Goal: Task Accomplishment & Management: Manage account settings

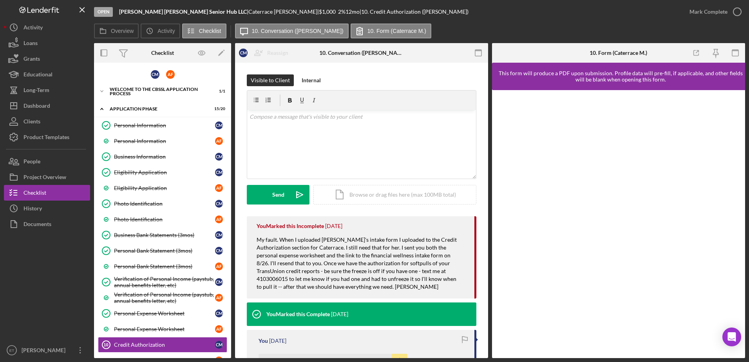
scroll to position [134, 0]
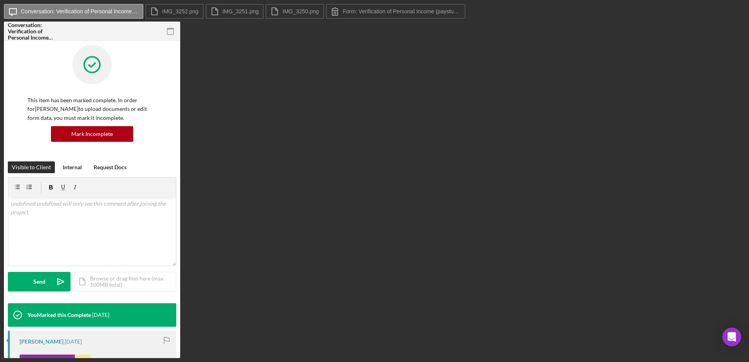
scroll to position [114, 0]
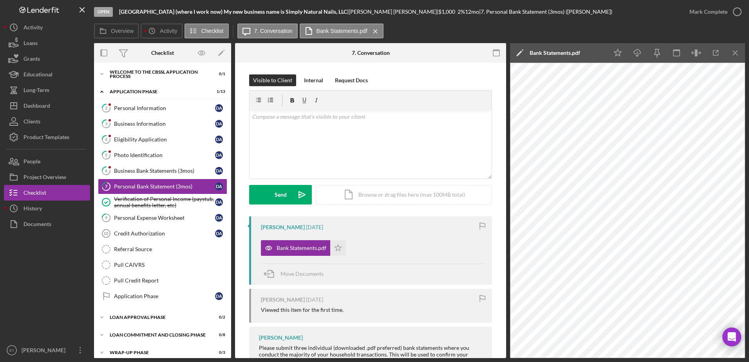
scroll to position [6, 0]
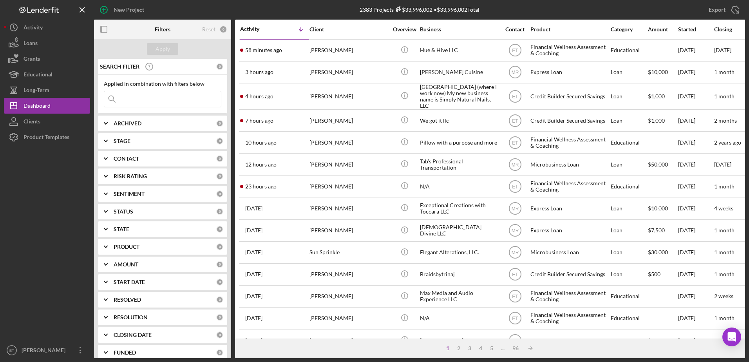
click at [176, 98] on input at bounding box center [162, 99] width 117 height 16
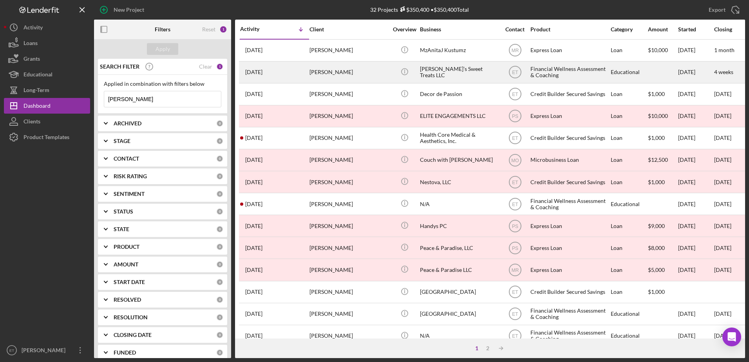
type input "tracey jackson"
click at [342, 80] on div "Tracey Jackson" at bounding box center [349, 72] width 78 height 21
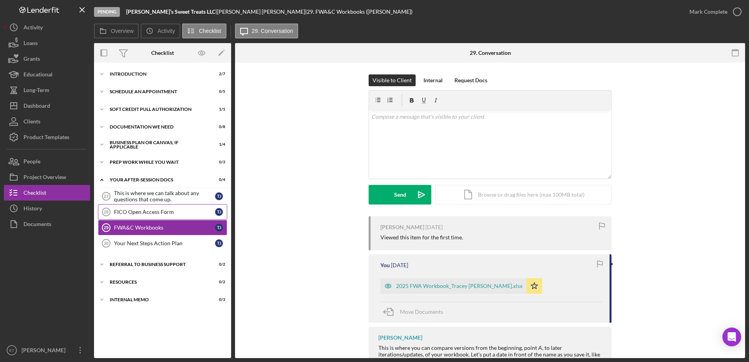
click at [138, 213] on div "FICO Open Access Form" at bounding box center [164, 212] width 101 height 6
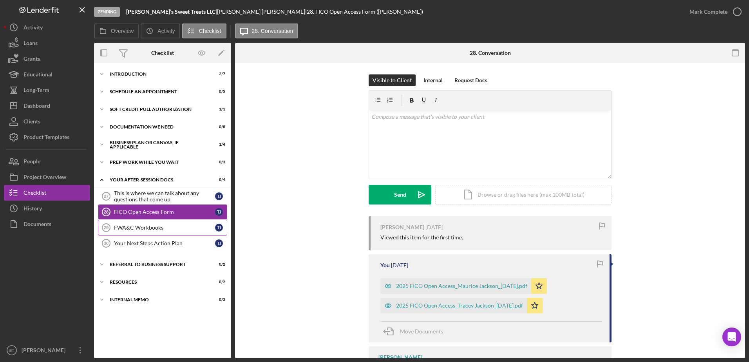
click at [139, 229] on div "FWA&C Workbooks" at bounding box center [164, 227] width 101 height 6
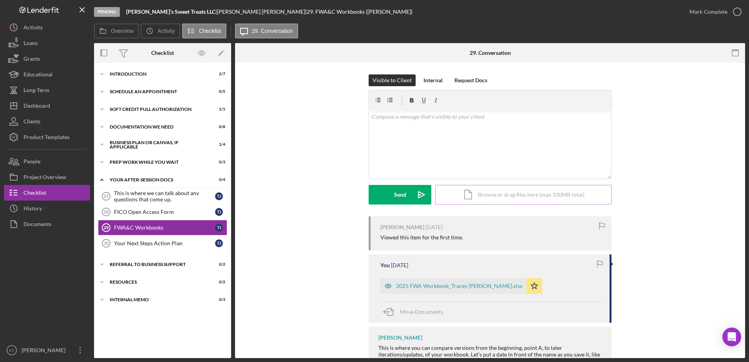
click at [501, 193] on div "Icon/Document Browse or drag files here (max 100MB total) Tap to choose files o…" at bounding box center [523, 195] width 176 height 20
click at [385, 128] on div "v Color teal Color pink Remove color Add row above Add row below Add column bef…" at bounding box center [490, 129] width 242 height 39
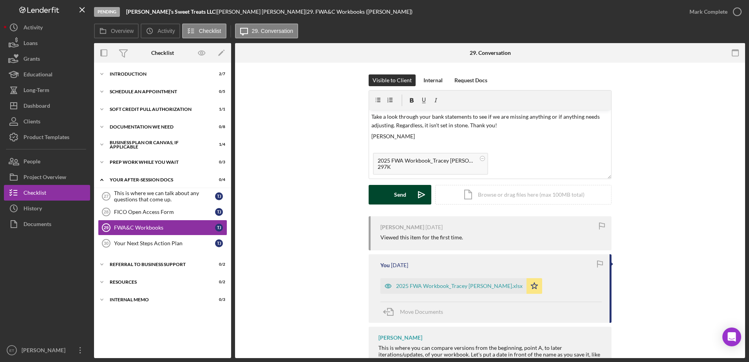
click at [420, 193] on icon "Icon/icon-invite-send" at bounding box center [422, 195] width 20 height 20
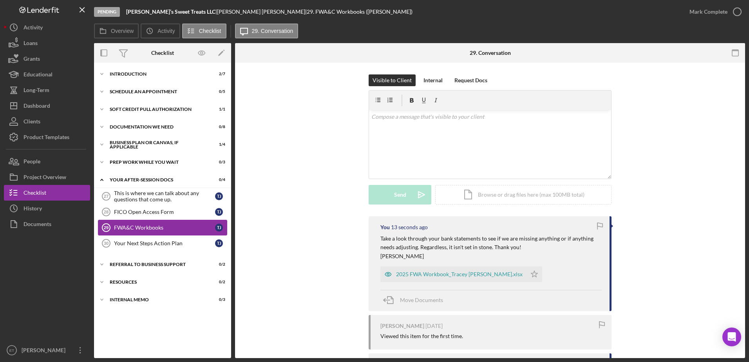
click at [147, 229] on div "FWA&C Workbooks" at bounding box center [164, 227] width 101 height 6
click at [144, 246] on div "Your Next Steps Action Plan" at bounding box center [164, 243] width 101 height 6
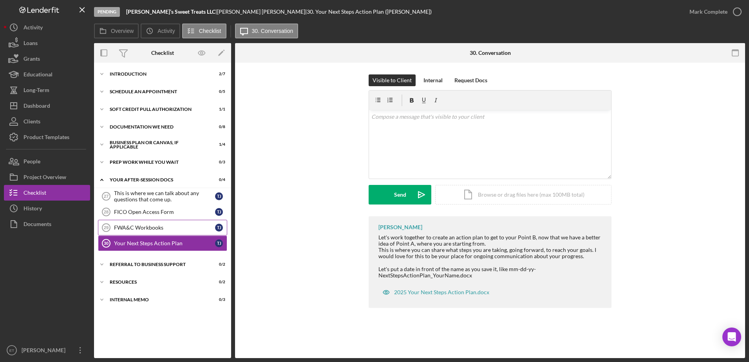
click at [140, 228] on div "FWA&C Workbooks" at bounding box center [164, 227] width 101 height 6
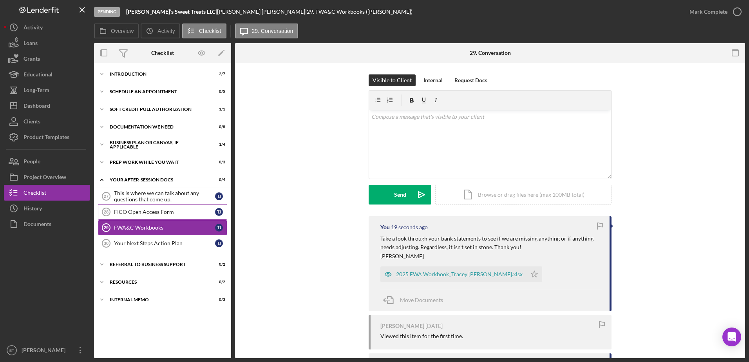
click at [139, 211] on div "FICO Open Access Form" at bounding box center [164, 212] width 101 height 6
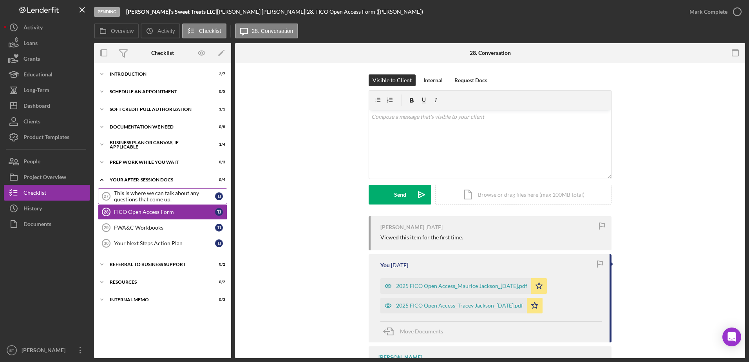
click at [138, 192] on div "This is where we can talk about any questions that come up." at bounding box center [164, 196] width 101 height 13
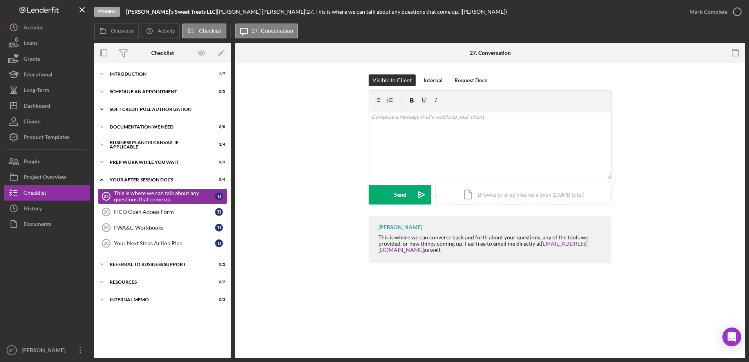
click at [147, 110] on div "Soft Credit Pull Authorization" at bounding box center [166, 109] width 112 height 5
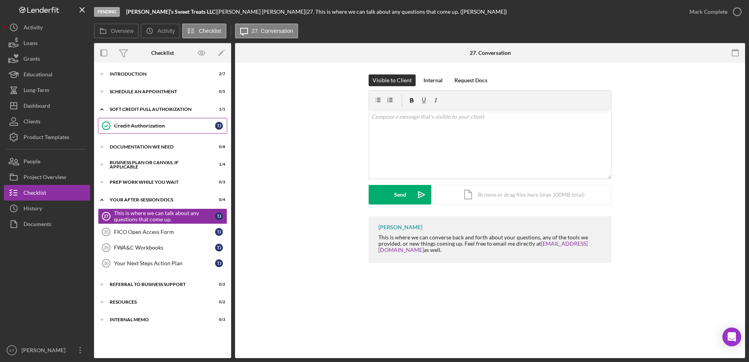
click at [142, 124] on div "Credit Authorization" at bounding box center [164, 126] width 101 height 6
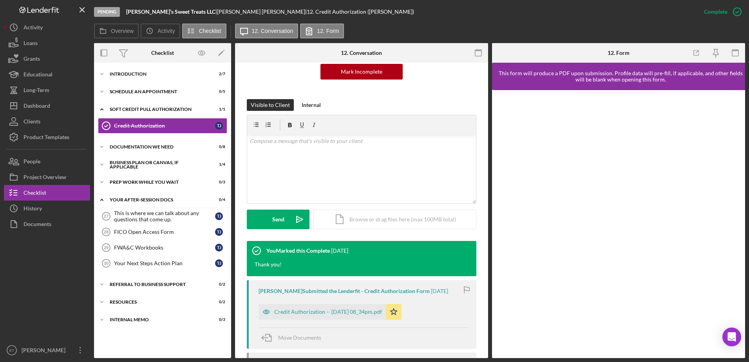
scroll to position [83, 0]
click at [380, 220] on div "Icon/Document Browse or drag files here (max 100MB total) Tap to choose files o…" at bounding box center [394, 220] width 163 height 20
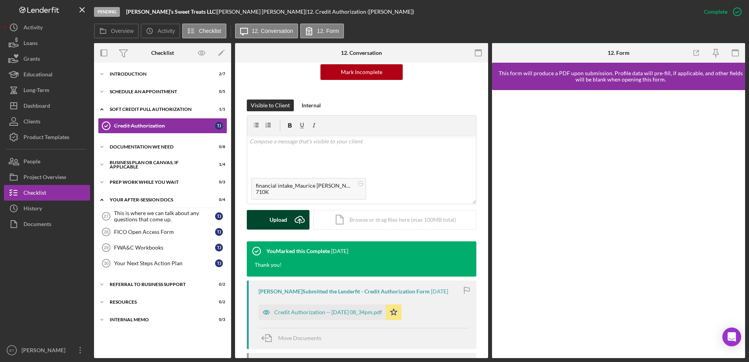
click at [282, 219] on div "Upload" at bounding box center [279, 220] width 18 height 20
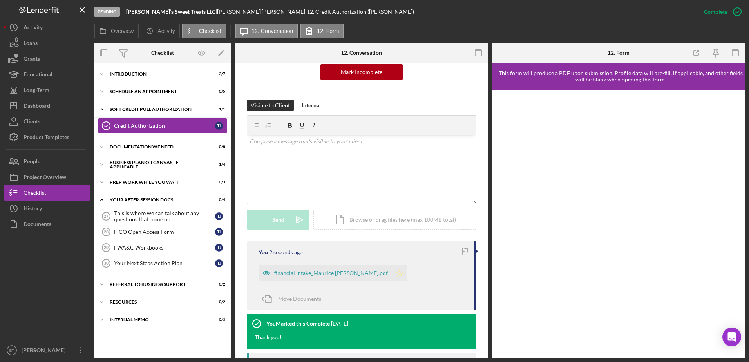
click at [392, 273] on icon "Icon/Star" at bounding box center [400, 273] width 16 height 16
click at [131, 147] on div "Documentation We Need" at bounding box center [166, 147] width 112 height 5
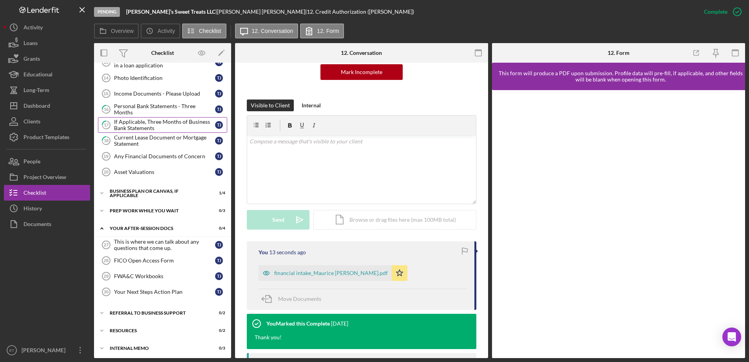
scroll to position [101, 0]
click at [147, 210] on div "Prep Work While You Wait" at bounding box center [166, 210] width 112 height 5
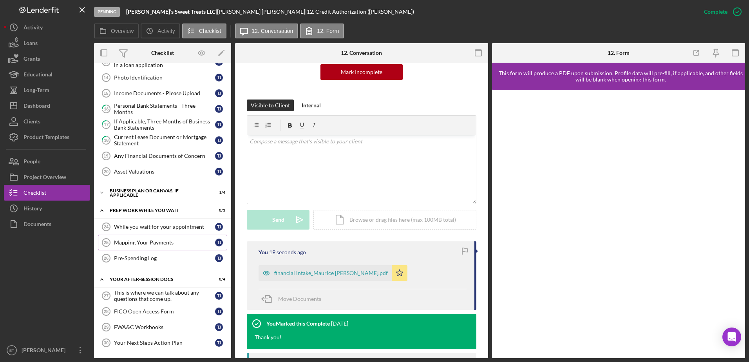
click at [147, 241] on div "Mapping Your Payments" at bounding box center [164, 242] width 101 height 6
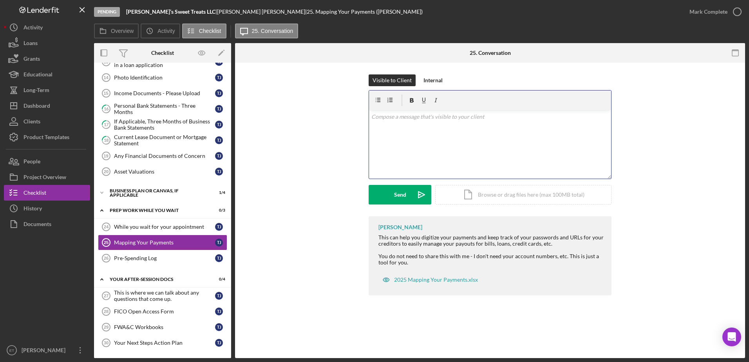
click at [386, 137] on div "v Color teal Color pink Remove color Add row above Add row below Add column bef…" at bounding box center [490, 144] width 242 height 69
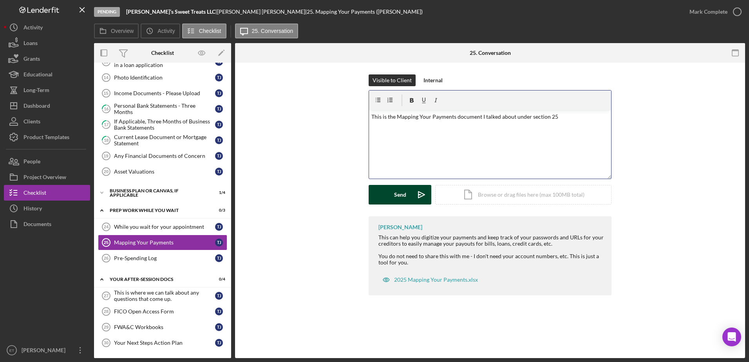
click at [395, 195] on div "Send" at bounding box center [400, 195] width 12 height 20
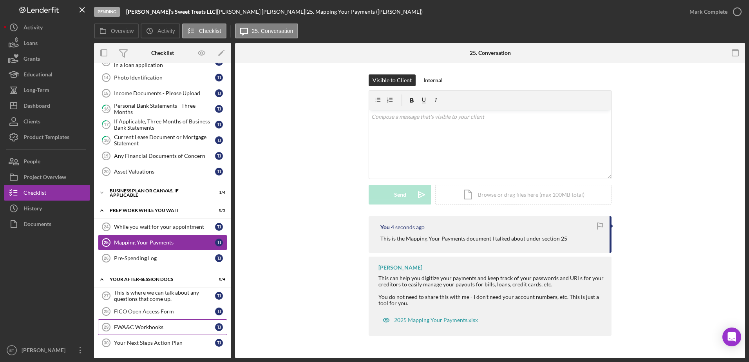
click at [148, 327] on div "FWA&C Workbooks" at bounding box center [164, 327] width 101 height 6
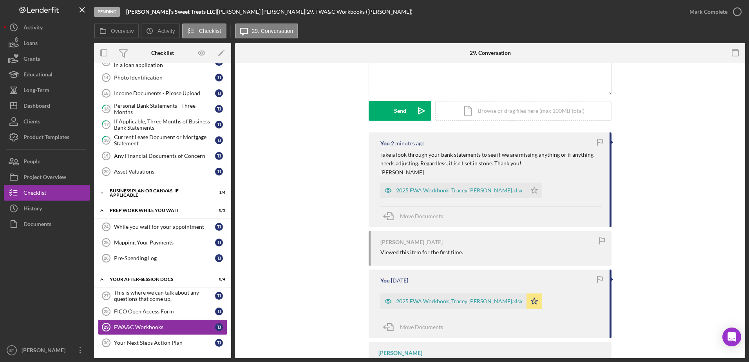
scroll to position [130, 0]
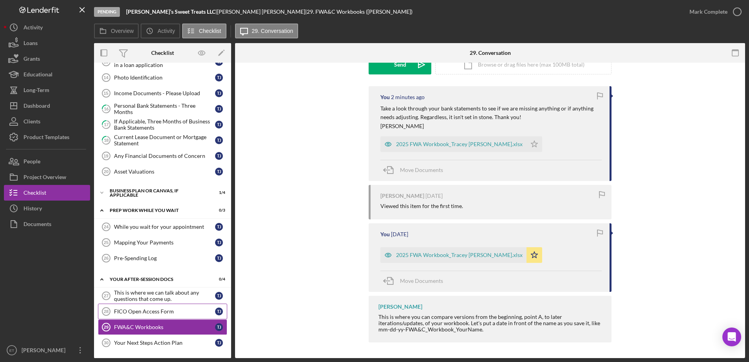
click at [174, 312] on div "FICO Open Access Form" at bounding box center [164, 311] width 101 height 6
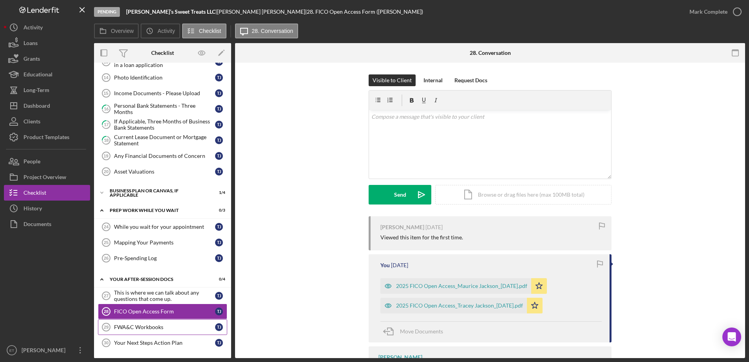
click at [168, 328] on div "FWA&C Workbooks" at bounding box center [164, 327] width 101 height 6
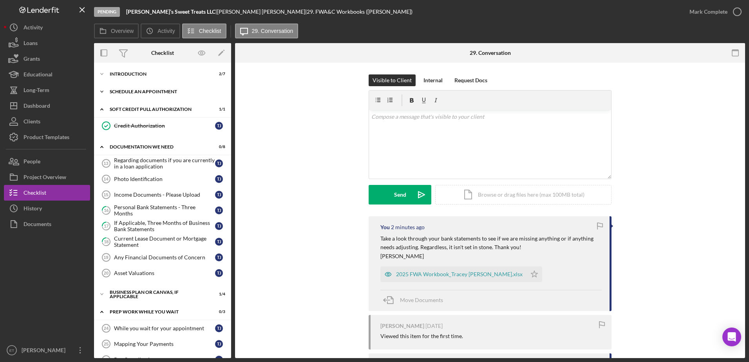
click at [143, 92] on div "Schedule An Appointment" at bounding box center [166, 91] width 112 height 5
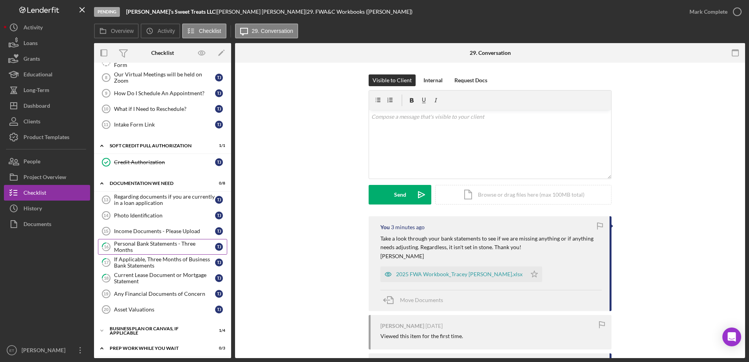
scroll to position [47, 0]
click at [527, 274] on icon "Icon/Star" at bounding box center [535, 274] width 16 height 16
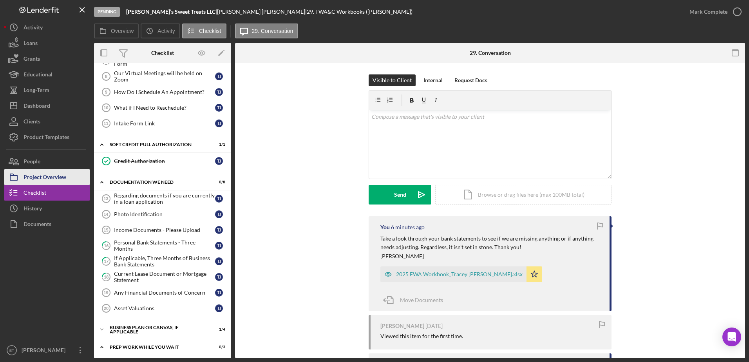
click at [39, 182] on div "Project Overview" at bounding box center [45, 178] width 43 height 18
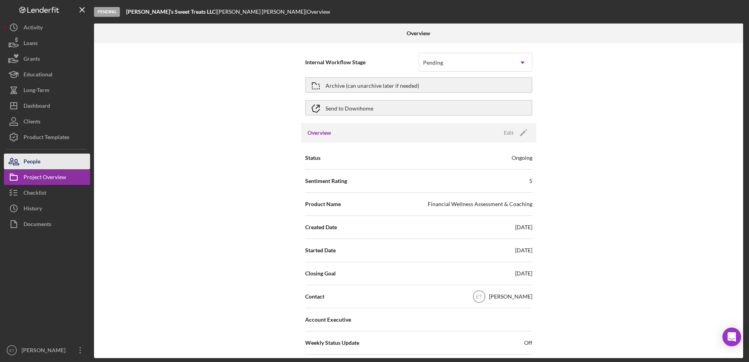
click at [29, 164] on div "People" at bounding box center [32, 163] width 17 height 18
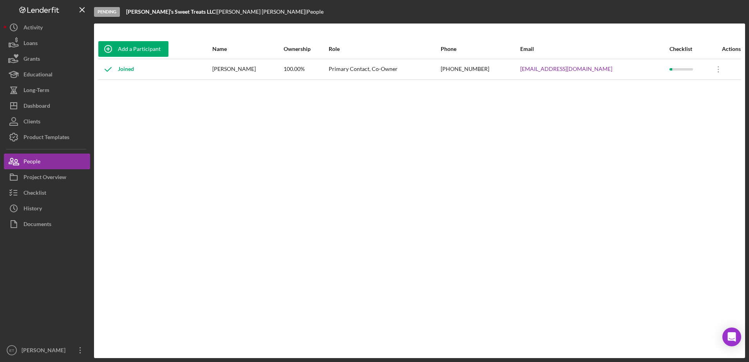
click at [433, 117] on div "Add a Participant Name Ownership Role Phone Email Checklist Actions Joined Trac…" at bounding box center [419, 190] width 651 height 303
click at [136, 49] on div "Add a Participant" at bounding box center [139, 49] width 43 height 16
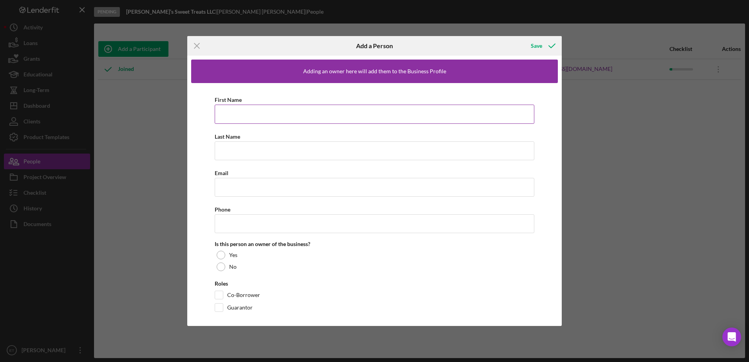
click at [227, 114] on input "First Name" at bounding box center [375, 114] width 320 height 19
type input "Maurice"
type input "Jackson"
click at [235, 184] on input "Email" at bounding box center [375, 187] width 320 height 19
paste input "mdjacks09@yahoo.com"
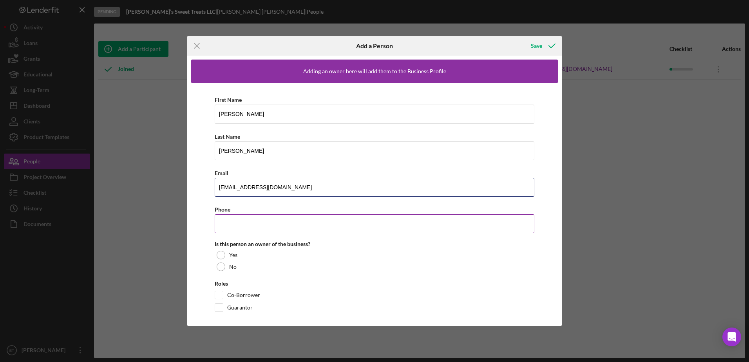
type input "mdjacks09@yahoo.com"
click at [249, 223] on input "Phone" at bounding box center [375, 223] width 320 height 19
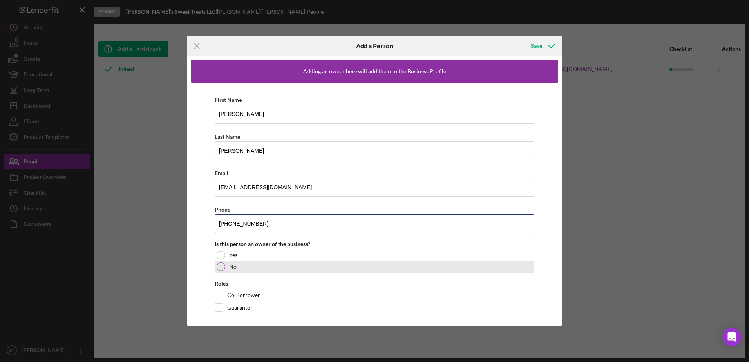
type input "(864) 553-6315"
click at [221, 266] on div at bounding box center [221, 266] width 9 height 9
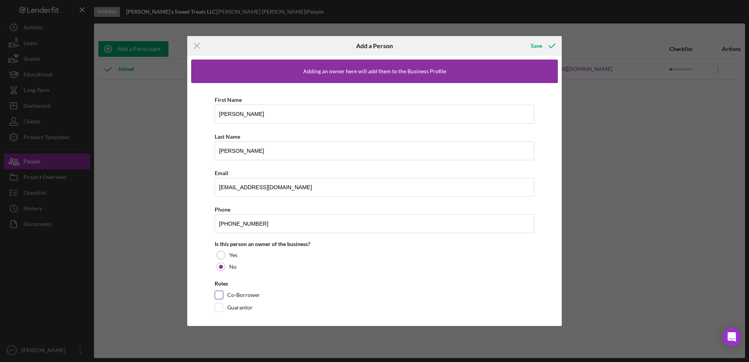
click at [216, 294] on input "Co-Borrower" at bounding box center [219, 295] width 8 height 8
click at [222, 294] on input "Co-Borrower" at bounding box center [219, 295] width 8 height 8
checkbox input "true"
click at [221, 306] on input "Guarantor" at bounding box center [219, 308] width 8 height 8
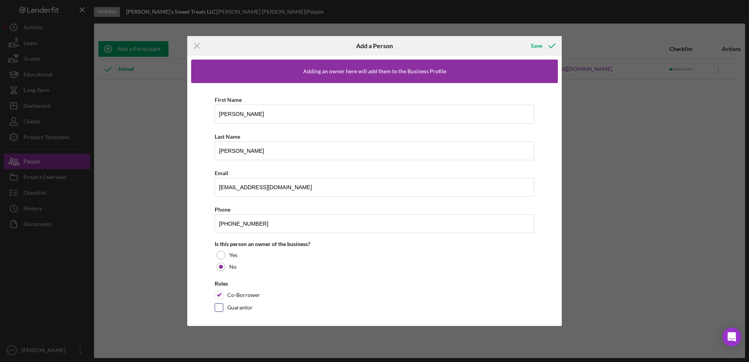
checkbox input "true"
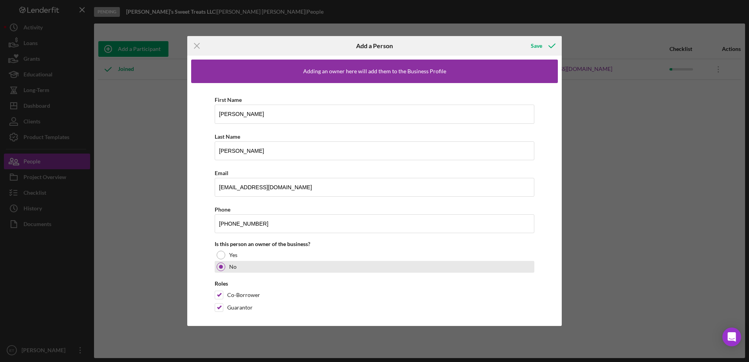
scroll to position [5, 0]
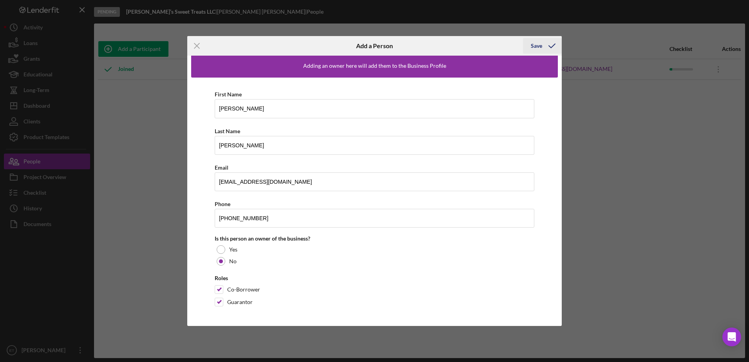
click at [536, 46] on div "Save" at bounding box center [536, 46] width 11 height 16
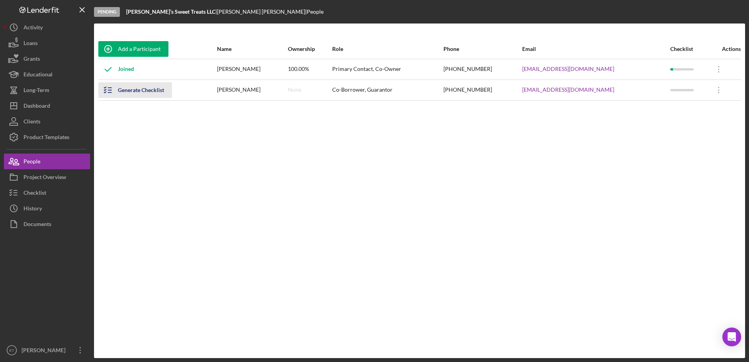
click at [131, 92] on div "Generate Checklist" at bounding box center [141, 90] width 46 height 16
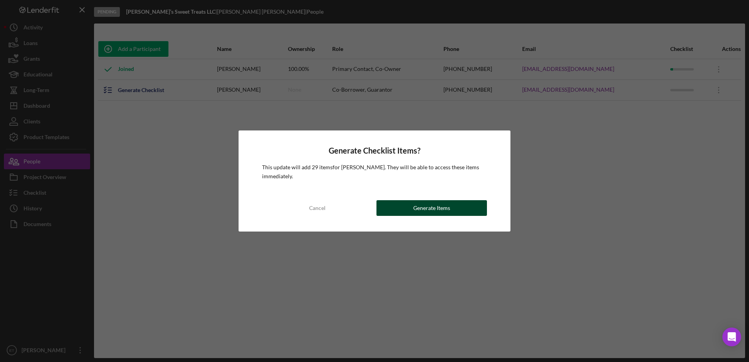
click at [419, 206] on div "Generate Items" at bounding box center [431, 208] width 37 height 16
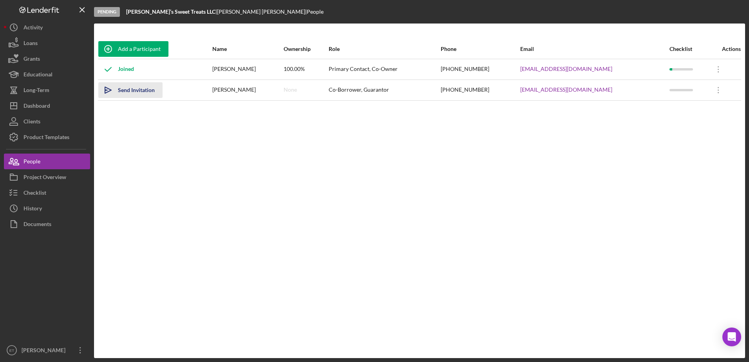
click at [107, 93] on icon "Icon/icon-invite-send" at bounding box center [108, 90] width 20 height 20
click at [32, 197] on div "Checklist" at bounding box center [35, 194] width 23 height 18
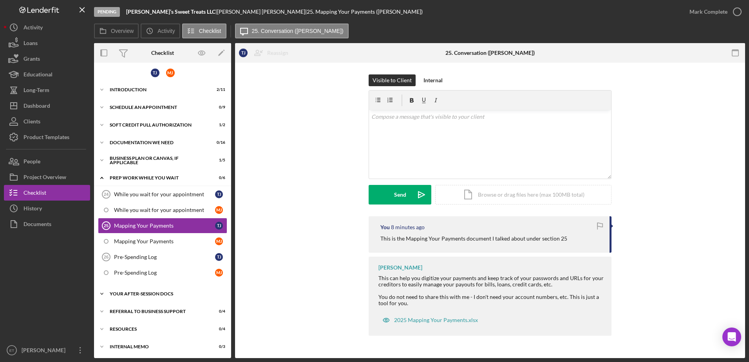
scroll to position [2, 0]
click at [163, 293] on div "Your After-Session Docs" at bounding box center [166, 293] width 112 height 5
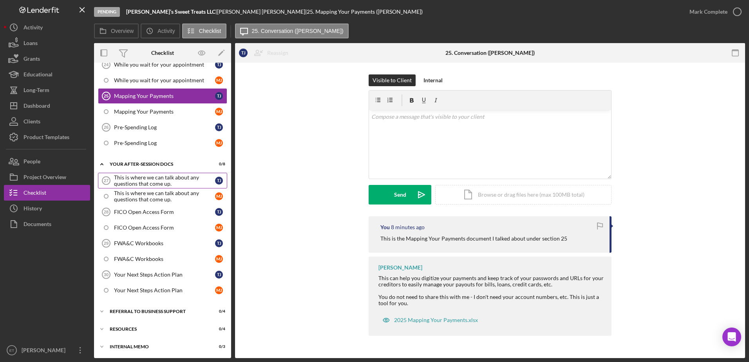
scroll to position [132, 0]
click at [161, 225] on div "FICO Open Access Form" at bounding box center [164, 227] width 101 height 6
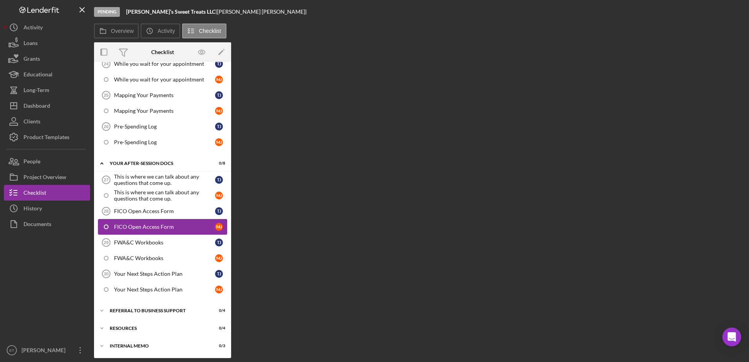
scroll to position [132, 0]
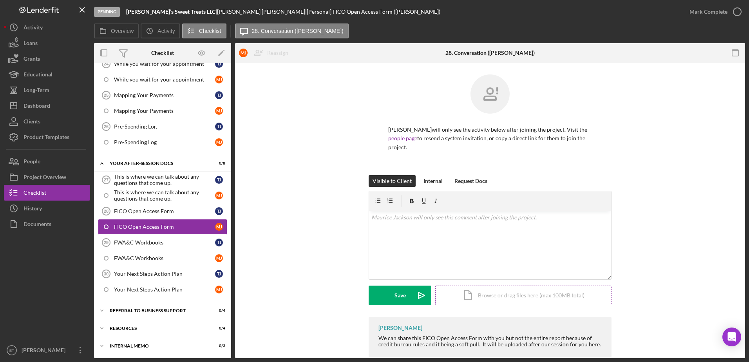
click at [497, 298] on div "Icon/Document Browse or drag files here (max 100MB total) Tap to choose files o…" at bounding box center [523, 296] width 176 height 20
click at [406, 290] on div "Upload" at bounding box center [400, 296] width 18 height 20
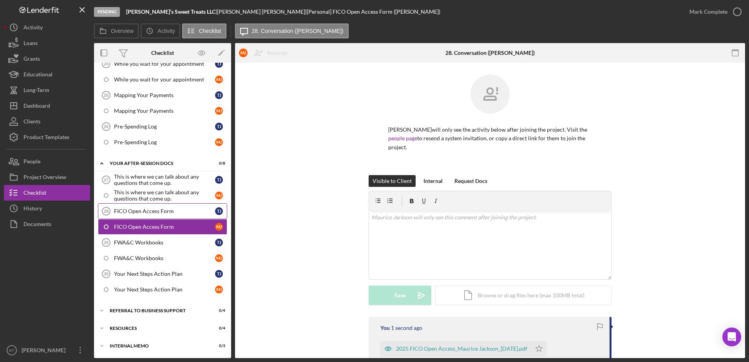
click at [141, 211] on div "FICO Open Access Form" at bounding box center [164, 211] width 101 height 6
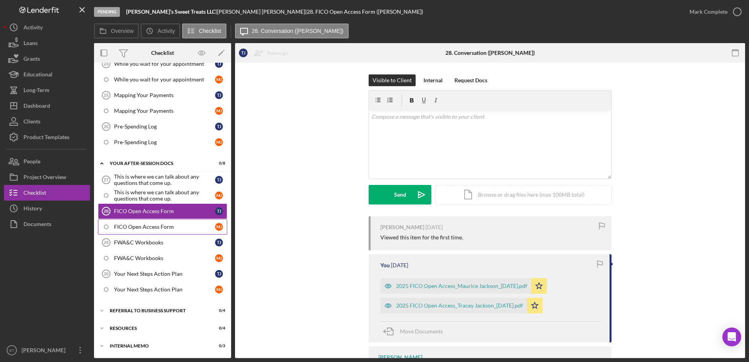
click at [167, 226] on div "FICO Open Access Form" at bounding box center [164, 227] width 101 height 6
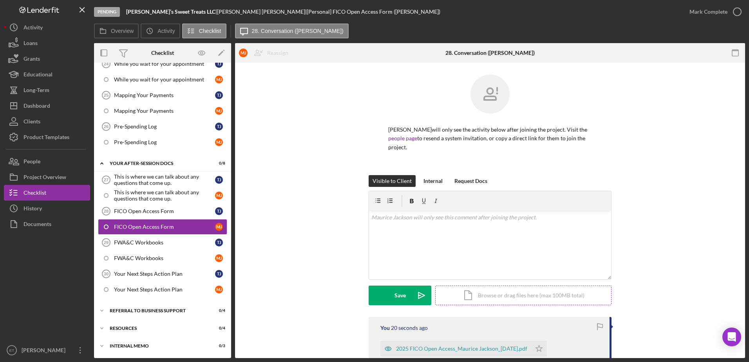
click at [503, 295] on div "Icon/Document Browse or drag files here (max 100MB total) Tap to choose files o…" at bounding box center [523, 296] width 176 height 20
click at [406, 295] on div "Upload" at bounding box center [400, 296] width 18 height 20
click at [154, 257] on div "FWA&C Workbooks" at bounding box center [164, 258] width 101 height 6
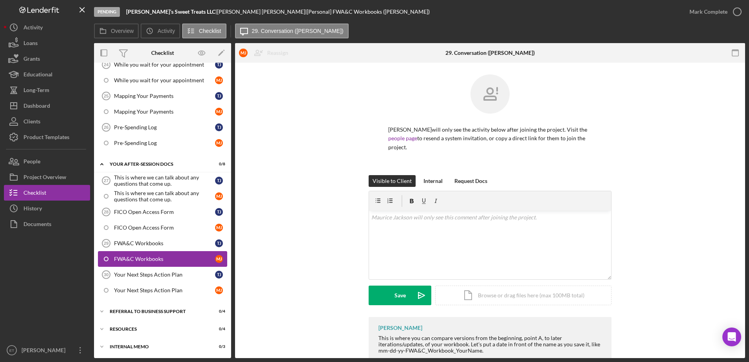
scroll to position [132, 0]
click at [140, 243] on div "FWA&C Workbooks" at bounding box center [164, 242] width 101 height 6
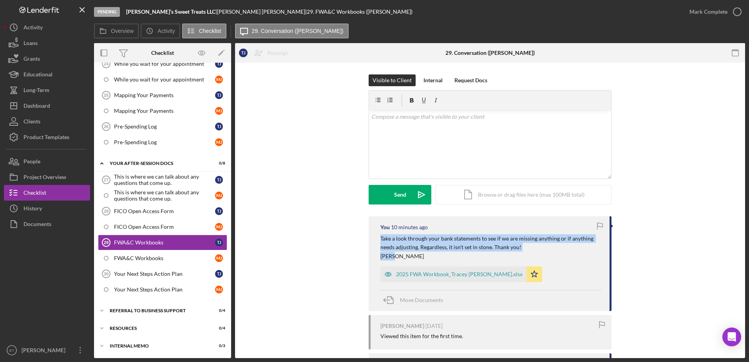
drag, startPoint x: 395, startPoint y: 258, endPoint x: 367, endPoint y: 237, distance: 34.5
click at [367, 237] on div "You 10 minutes ago Take a look through your bank statements to see if we are mi…" at bounding box center [490, 346] width 487 height 260
copy div "Take a look through your bank statements to see if we are missing anything or i…"
click at [154, 259] on div "FWA&C Workbooks" at bounding box center [164, 258] width 101 height 6
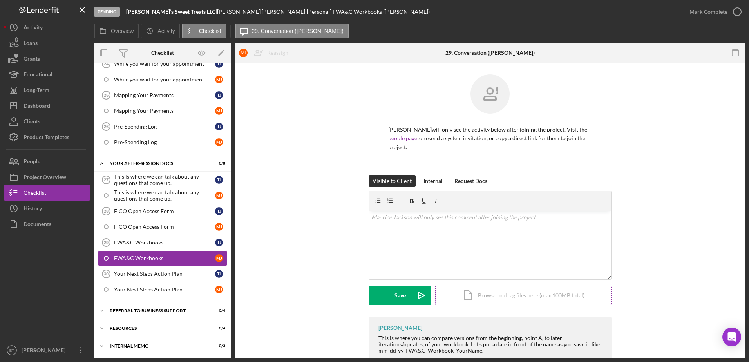
click at [511, 295] on div "Icon/Document Browse or drag files here (max 100MB total) Tap to choose files o…" at bounding box center [523, 296] width 176 height 20
click at [393, 228] on div "v Color teal Color pink Remove color Add row above Add row below Add column bef…" at bounding box center [490, 230] width 242 height 39
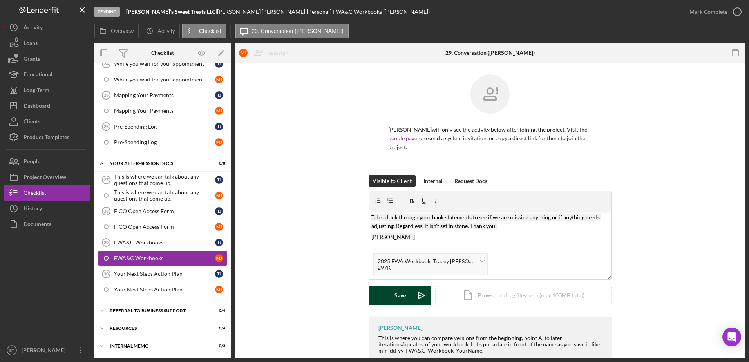
click at [397, 296] on div "Save" at bounding box center [400, 296] width 11 height 20
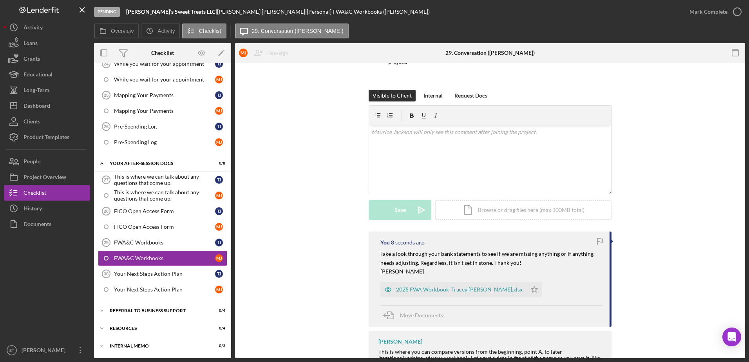
scroll to position [120, 0]
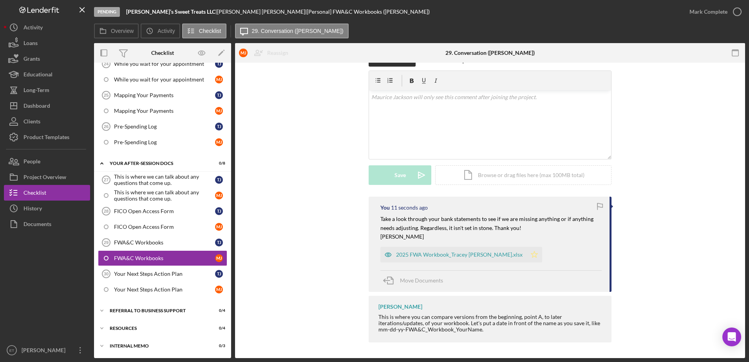
click at [527, 256] on icon "Icon/Star" at bounding box center [535, 255] width 16 height 16
click at [150, 227] on div "FICO Open Access Form" at bounding box center [164, 227] width 101 height 6
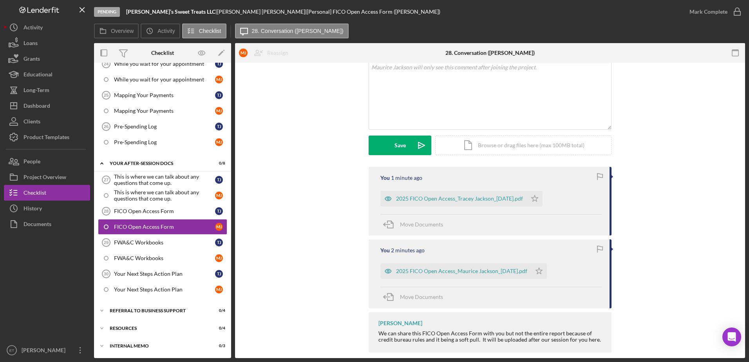
scroll to position [150, 0]
click at [538, 199] on polygon "button" at bounding box center [535, 198] width 7 height 6
click at [547, 269] on icon "Icon/Star" at bounding box center [539, 271] width 16 height 16
click at [172, 209] on div "FICO Open Access Form" at bounding box center [164, 211] width 101 height 6
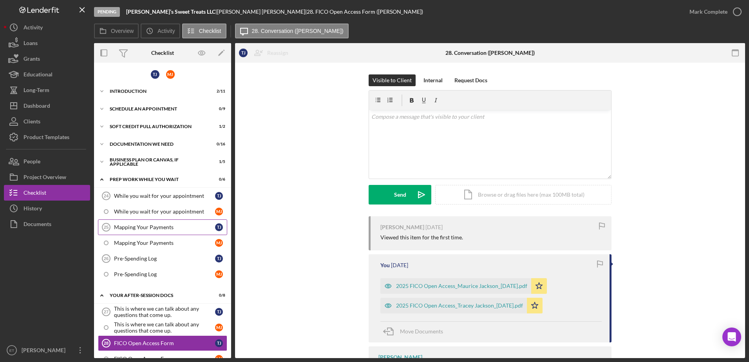
click at [161, 228] on div "Mapping Your Payments" at bounding box center [164, 227] width 101 height 6
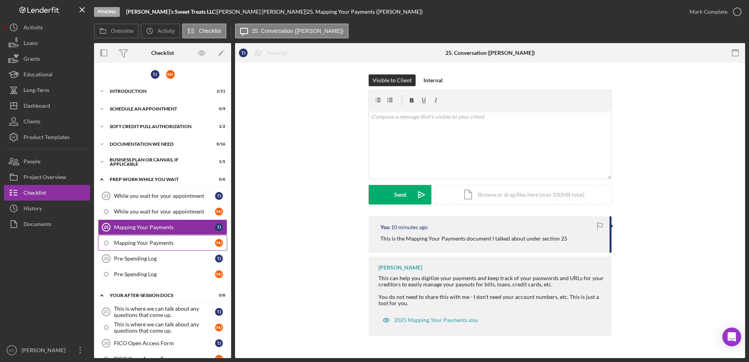
click at [152, 242] on div "Mapping Your Payments" at bounding box center [164, 243] width 101 height 6
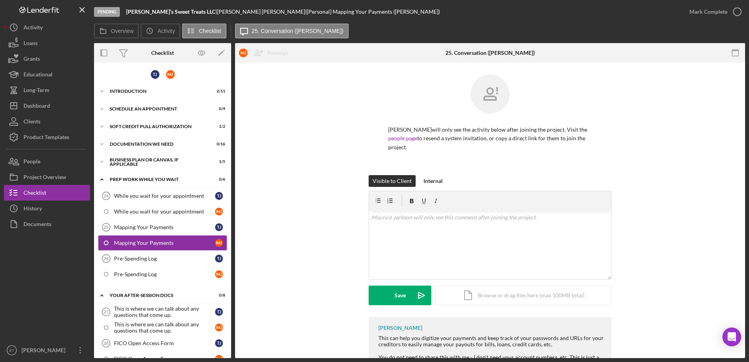
scroll to position [54, 0]
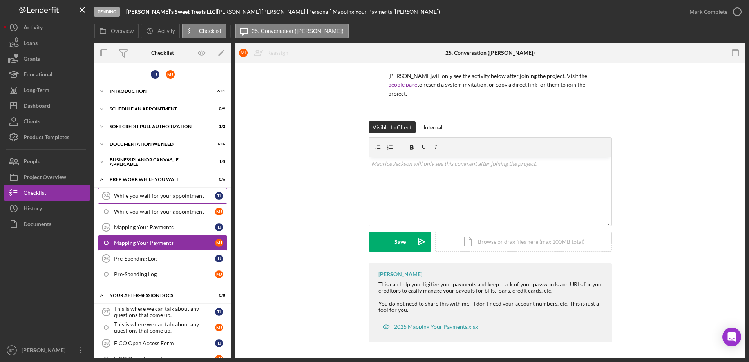
click at [139, 194] on div "While you wait for your appointment" at bounding box center [164, 196] width 101 height 6
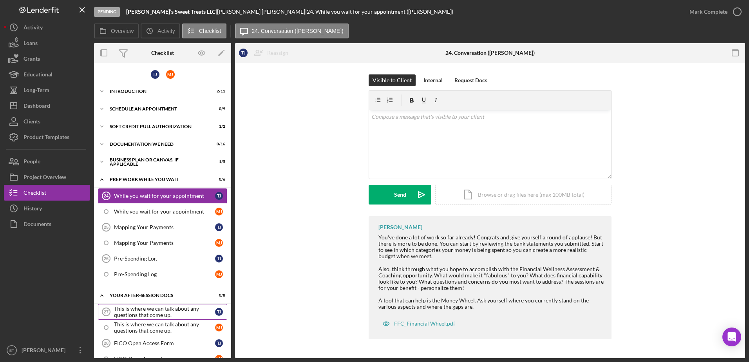
click at [150, 311] on div "This is where we can talk about any questions that come up." at bounding box center [164, 312] width 101 height 13
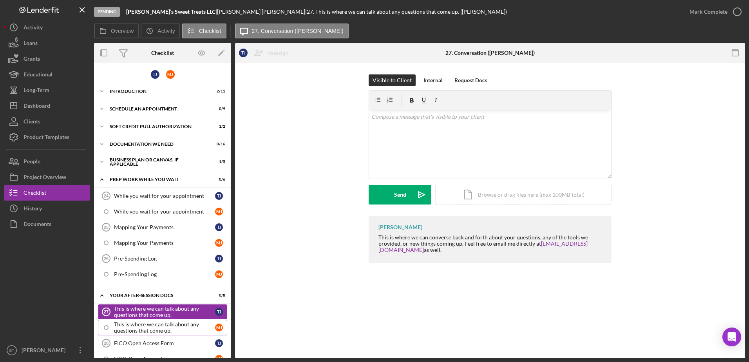
click at [152, 328] on div "This is where we can talk about any questions that come up." at bounding box center [164, 327] width 101 height 13
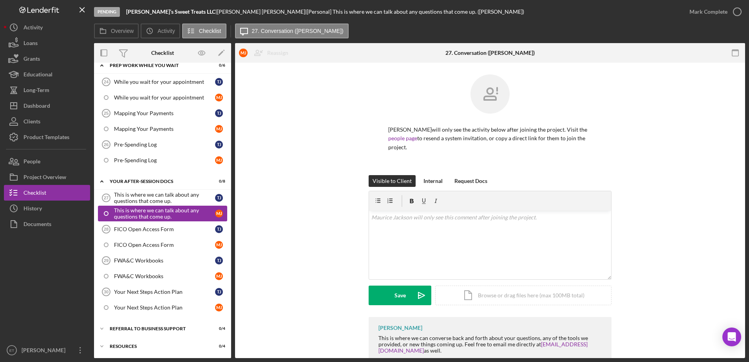
scroll to position [132, 0]
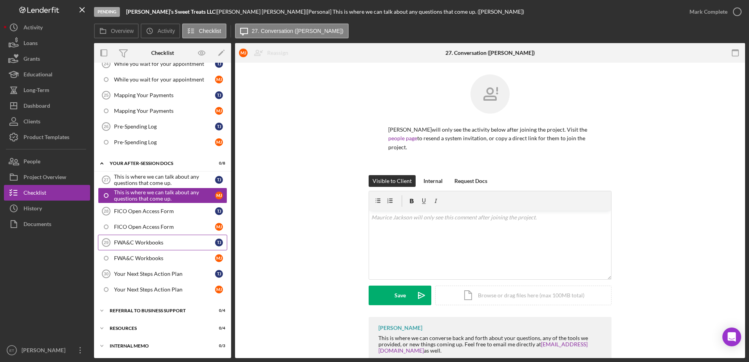
click at [148, 243] on div "FWA&C Workbooks" at bounding box center [164, 242] width 101 height 6
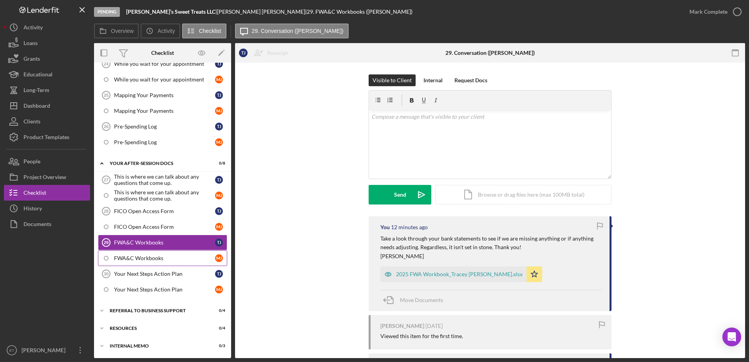
click at [141, 259] on div "FWA&C Workbooks" at bounding box center [164, 258] width 101 height 6
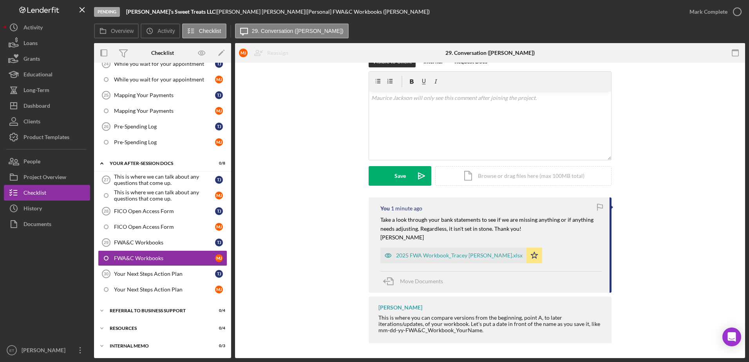
scroll to position [120, 0]
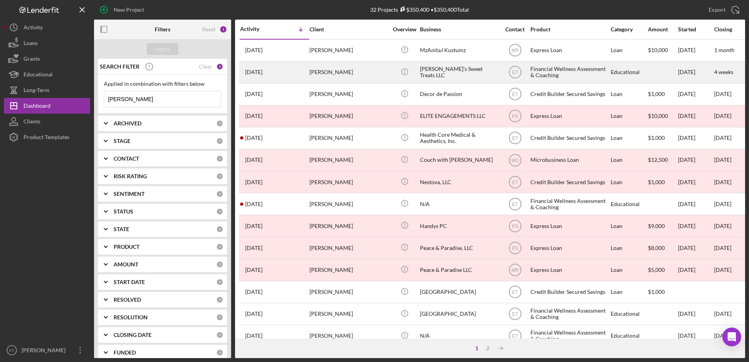
click at [449, 71] on div "[PERSON_NAME]’s Sweet Treats LLC" at bounding box center [459, 72] width 78 height 21
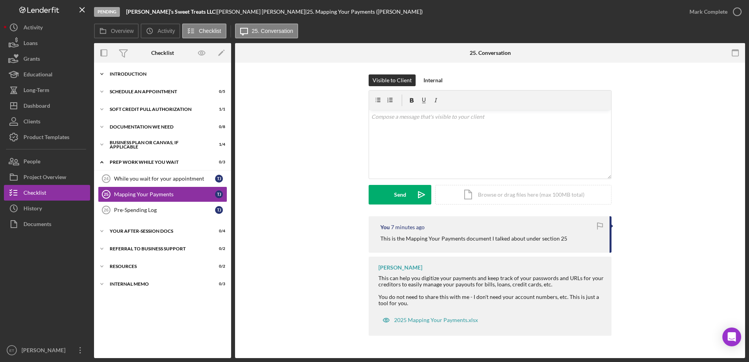
click at [134, 73] on div "Introduction" at bounding box center [166, 74] width 112 height 5
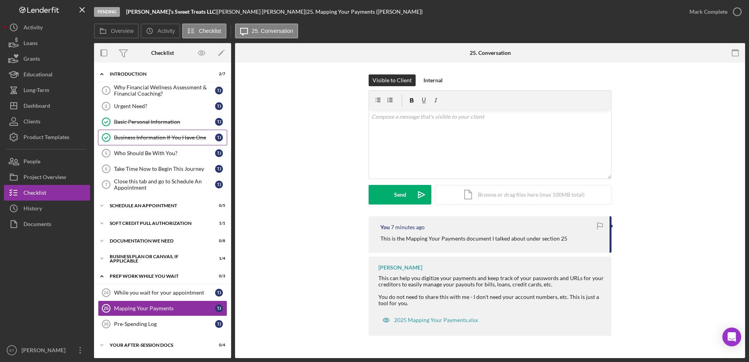
click at [142, 138] on div "Business Information If You Have One" at bounding box center [164, 137] width 101 height 6
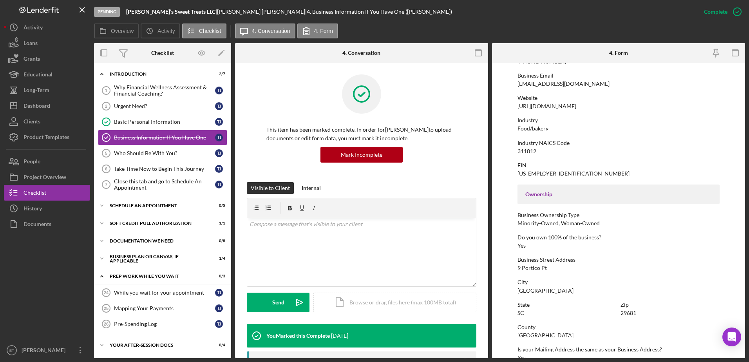
scroll to position [147, 0]
